Goal: Entertainment & Leisure: Consume media (video, audio)

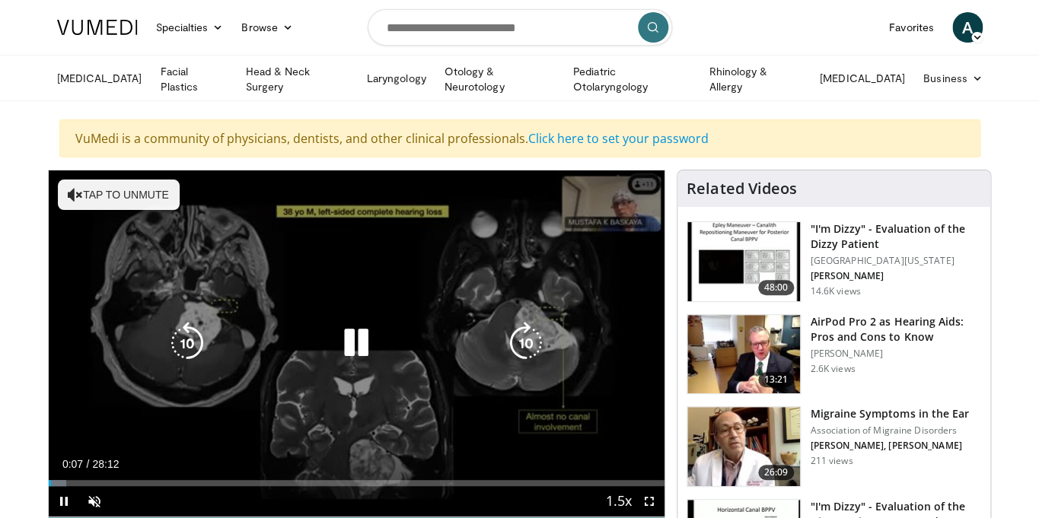
click at [161, 195] on button "Tap to unmute" at bounding box center [119, 195] width 122 height 30
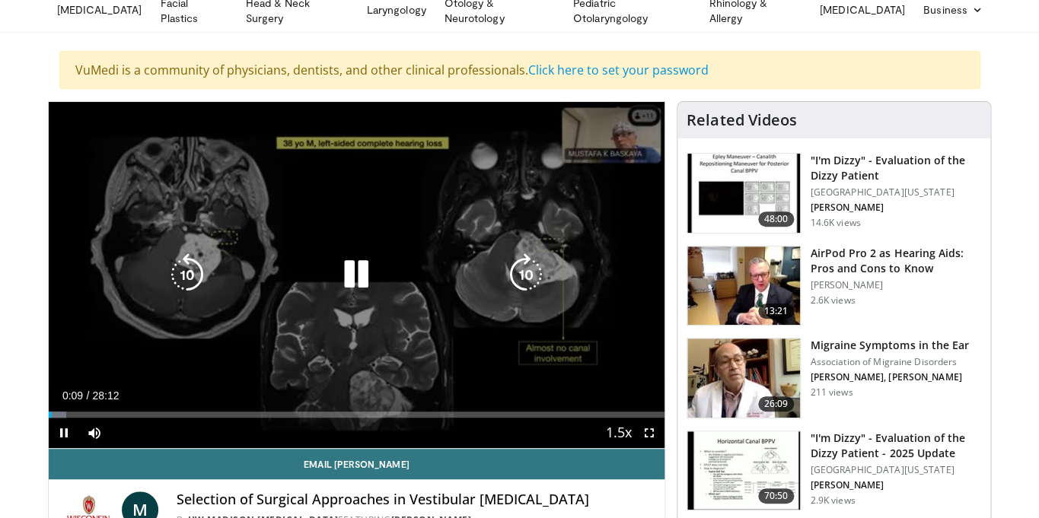
scroll to position [73, 0]
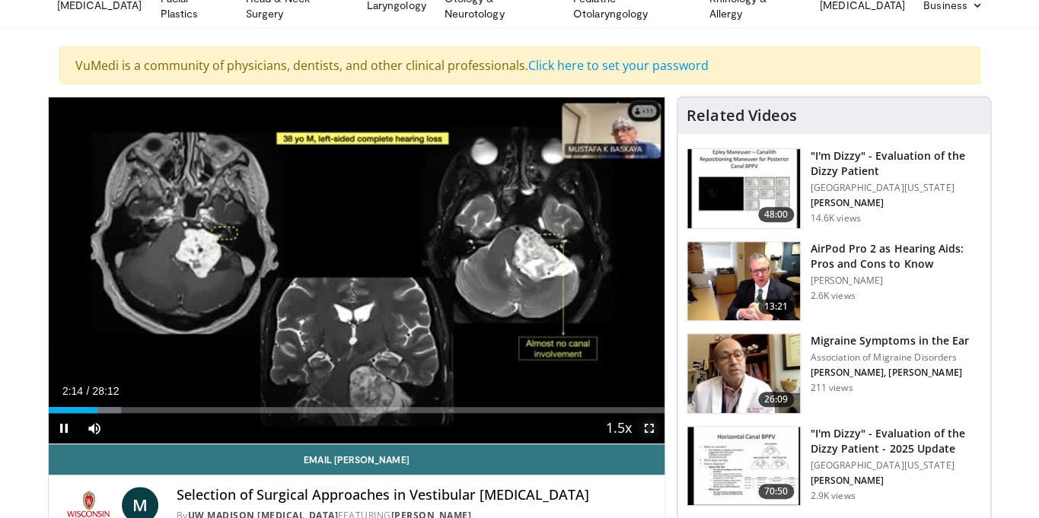
click at [648, 426] on span "Video Player" at bounding box center [649, 428] width 30 height 30
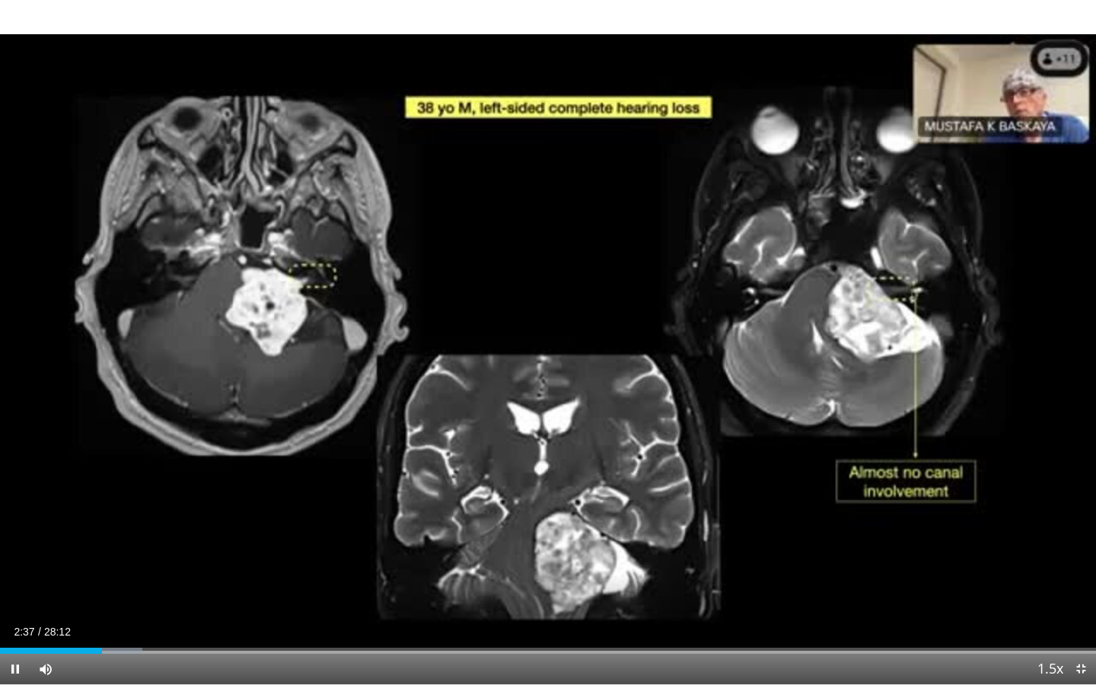
click at [543, 350] on div "10 seconds Tap to unmute" at bounding box center [548, 342] width 1096 height 684
click at [1038, 518] on span "Video Player" at bounding box center [1081, 669] width 30 height 30
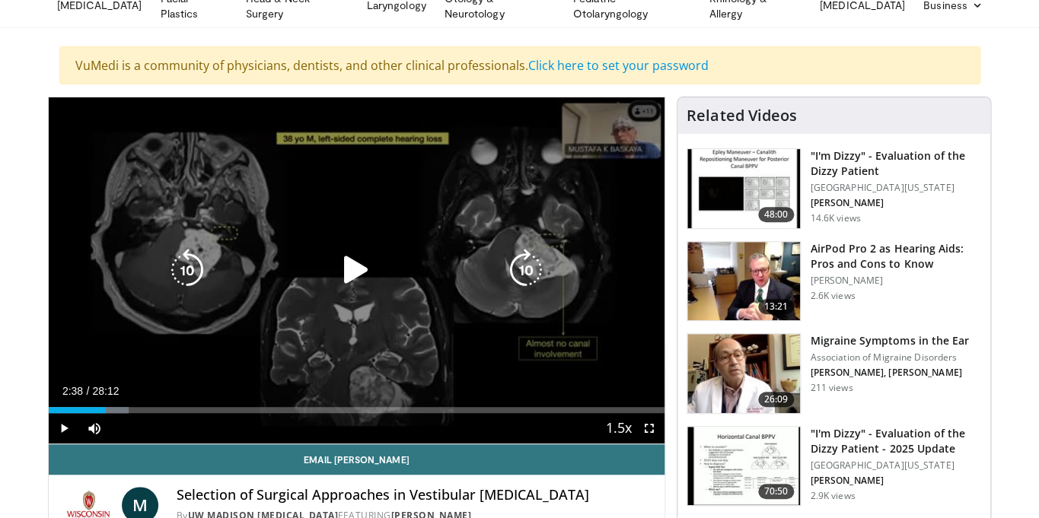
click at [348, 267] on icon "Video Player" at bounding box center [356, 270] width 43 height 43
click at [362, 274] on icon "Video Player" at bounding box center [356, 270] width 43 height 43
